Goal: Information Seeking & Learning: Compare options

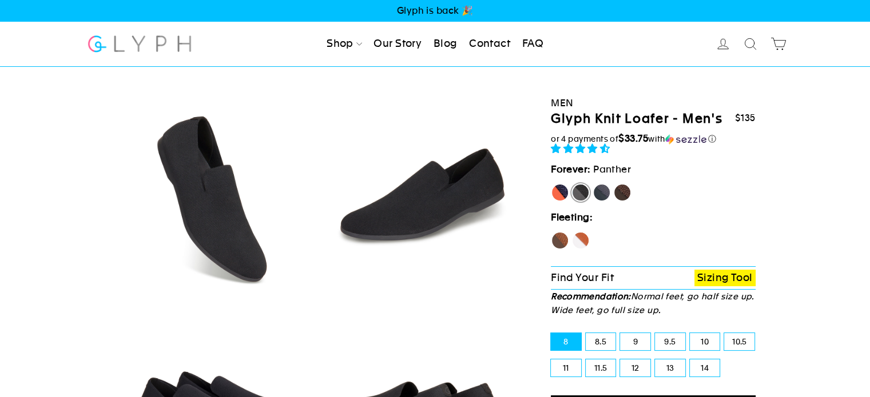
select select "highest-rating"
click at [563, 237] on label "Hawk" at bounding box center [560, 241] width 18 height 18
click at [551, 232] on input "Hawk" at bounding box center [551, 232] width 1 height 1
radio input "true"
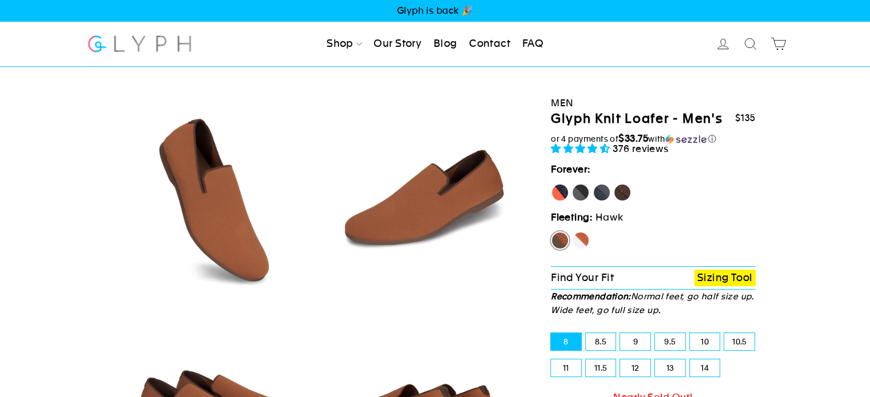
click at [586, 237] on label "Fox" at bounding box center [580, 241] width 18 height 18
click at [572, 232] on input "Fox" at bounding box center [571, 232] width 1 height 1
radio input "true"
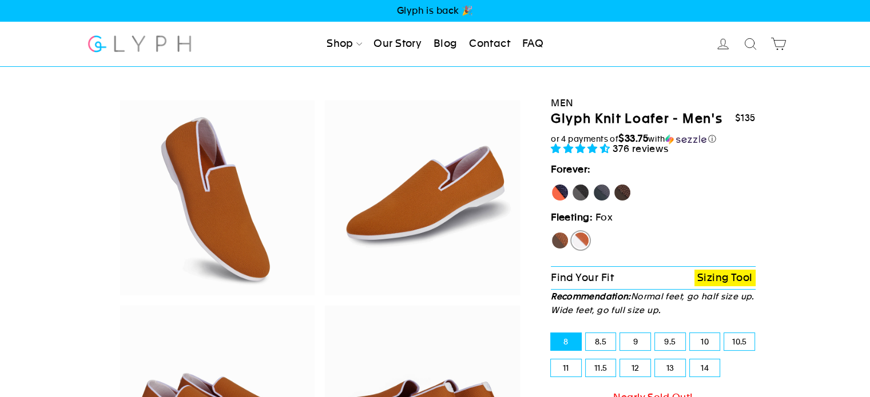
click at [621, 198] on label "Mustang" at bounding box center [622, 193] width 18 height 18
click at [614, 184] on input "Mustang" at bounding box center [613, 184] width 1 height 1
radio input "true"
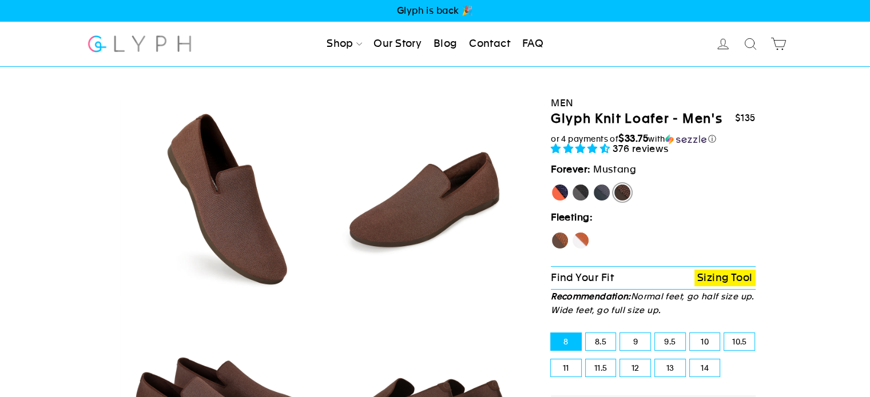
click at [600, 193] on label "Rhino" at bounding box center [601, 193] width 18 height 18
click at [593, 184] on input "Rhino" at bounding box center [592, 184] width 1 height 1
radio input "true"
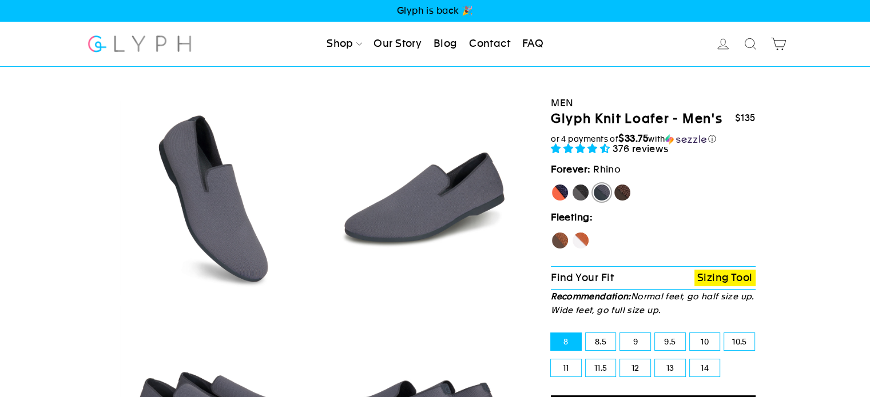
click at [587, 194] on label "Panther" at bounding box center [580, 193] width 18 height 18
click at [572, 184] on input "Panther" at bounding box center [571, 184] width 1 height 1
radio input "true"
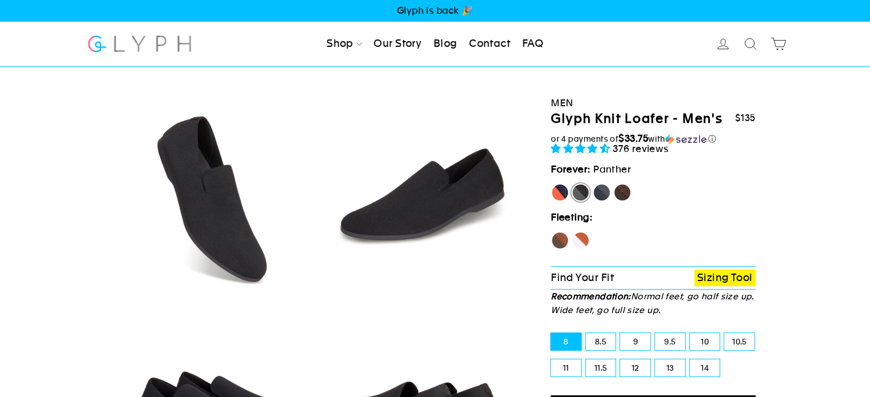
click at [667, 192] on fieldset "[PERSON_NAME] Panther [GEOGRAPHIC_DATA] Mustang" at bounding box center [653, 195] width 205 height 23
